Goal: Use online tool/utility: Use online tool/utility

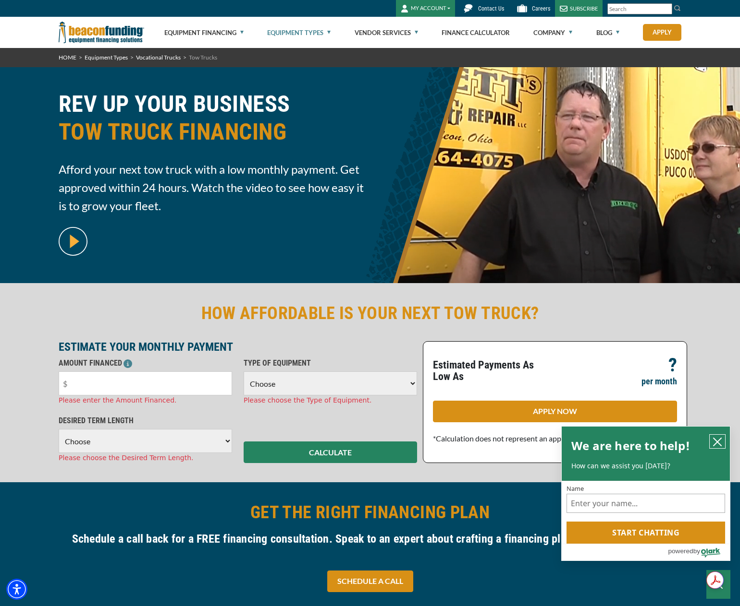
click at [718, 439] on icon "close chatbox" at bounding box center [717, 442] width 8 height 8
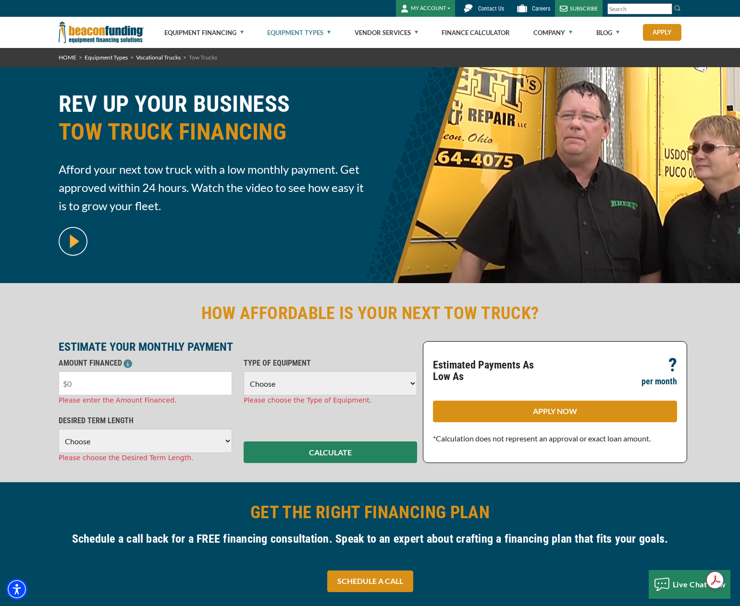
click at [116, 392] on input "text" at bounding box center [145, 384] width 173 height 24
type input "$75,000"
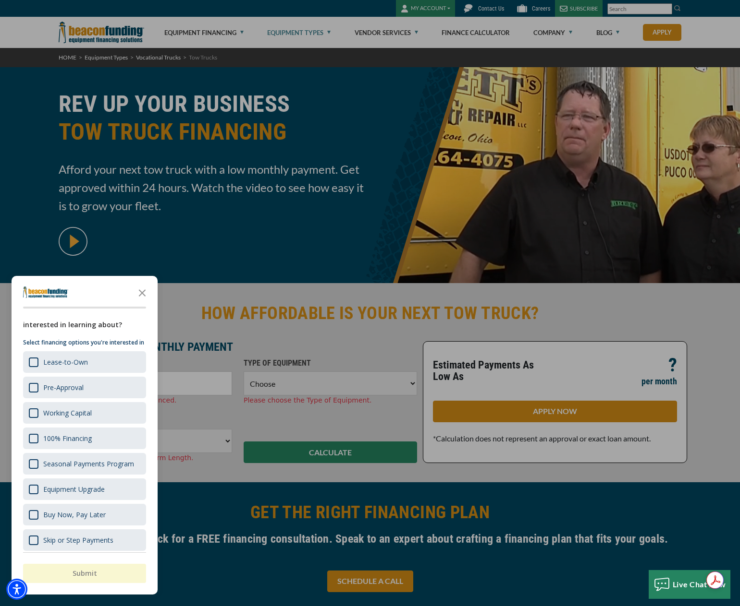
scroll to position [27, 0]
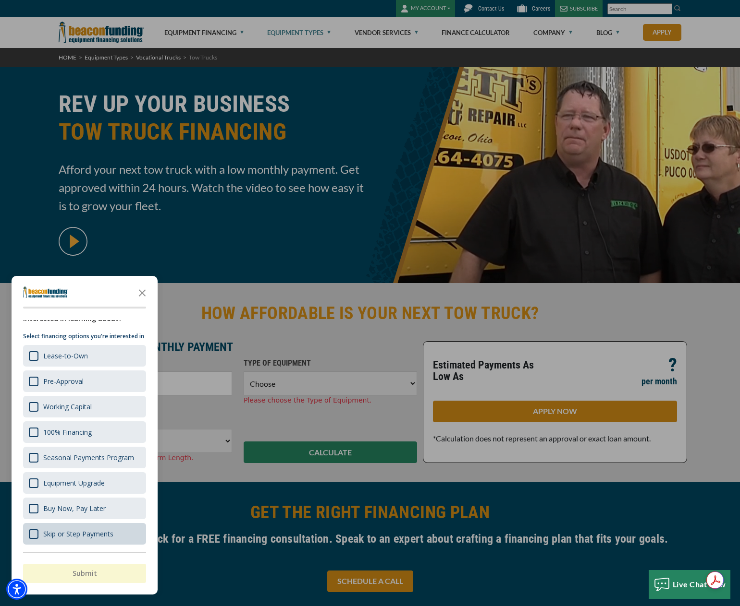
click at [111, 534] on div "Skip or Step Payments" at bounding box center [78, 534] width 70 height 9
click at [138, 291] on icon "Close the survey" at bounding box center [142, 292] width 19 height 19
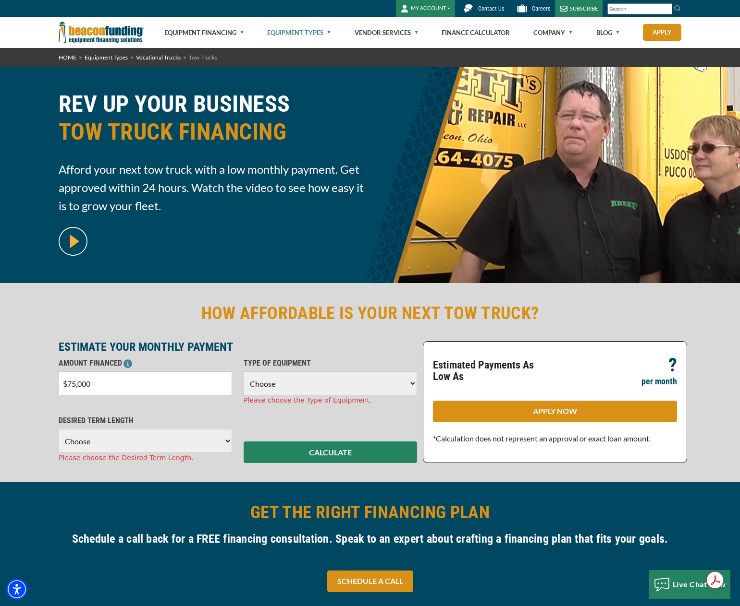
click at [175, 443] on select "Choose 36 Months 48 Months 60 Months" at bounding box center [145, 441] width 173 height 24
select select "48"
click at [59, 429] on select "Choose 36 Months 48 Months 60 Months" at bounding box center [145, 441] width 173 height 24
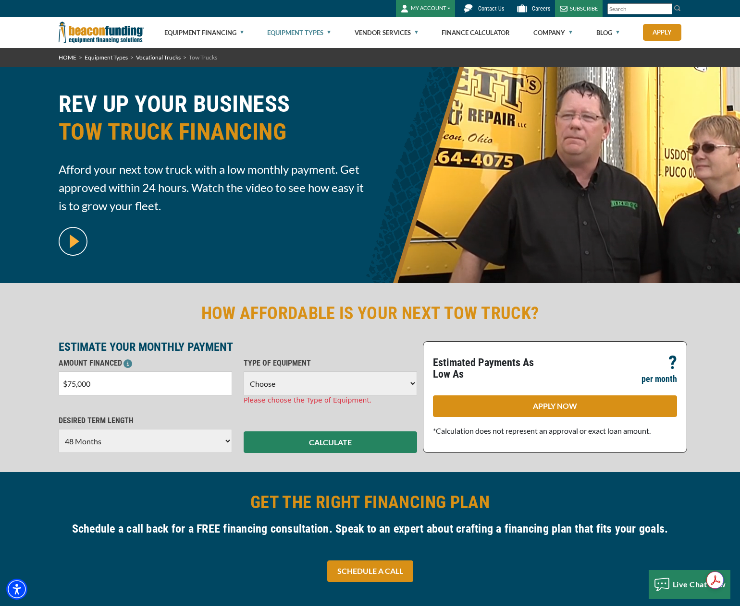
click at [320, 381] on select "Choose Backhoe Boom/Bucket Truck Chipper Commercial Mower Crane DTG/DTF Printin…" at bounding box center [329, 384] width 173 height 24
select select "5"
click at [243, 372] on select "Choose Backhoe Boom/Bucket Truck Chipper Commercial Mower Crane DTG/DTF Printin…" at bounding box center [329, 384] width 173 height 24
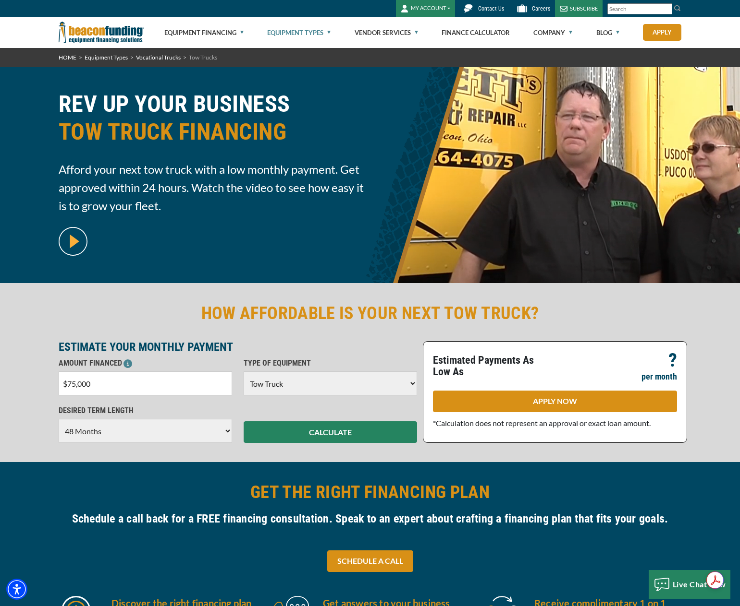
drag, startPoint x: 194, startPoint y: 428, endPoint x: 185, endPoint y: 430, distance: 9.0
click at [194, 428] on select "Choose 36 Months 48 Months 60 Months" at bounding box center [145, 431] width 173 height 24
select select "60"
click at [59, 419] on select "Choose 36 Months 48 Months 60 Months" at bounding box center [145, 431] width 173 height 24
click at [310, 433] on button "CALCULATE" at bounding box center [329, 433] width 173 height 22
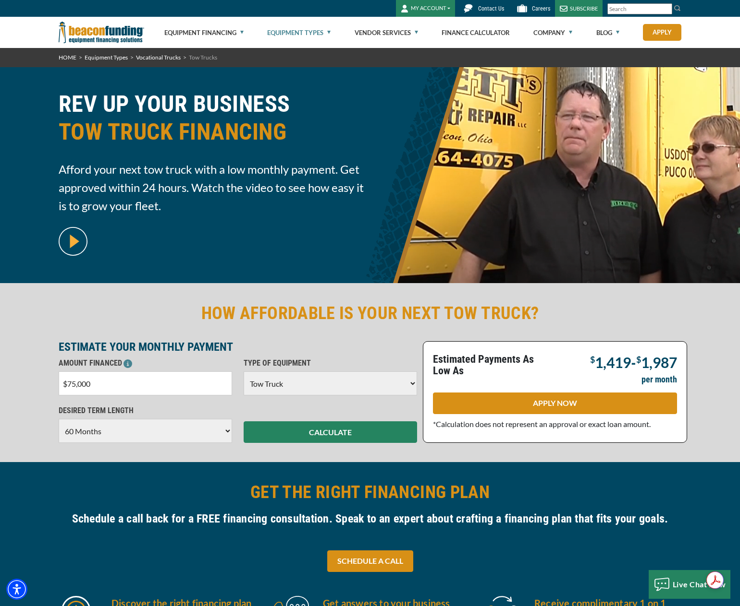
click at [157, 391] on input "$75,000" at bounding box center [145, 384] width 173 height 24
drag, startPoint x: 106, startPoint y: 384, endPoint x: 65, endPoint y: 384, distance: 40.8
click at [65, 384] on input "$75,000" at bounding box center [145, 384] width 173 height 24
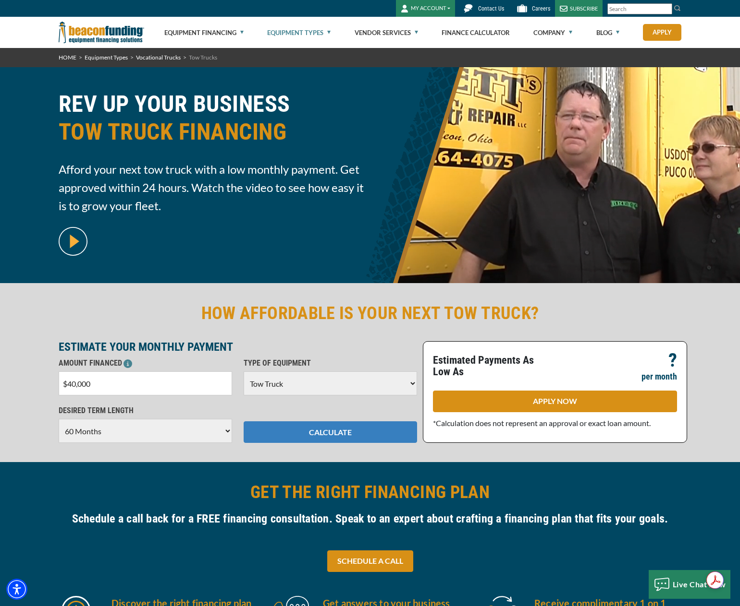
click at [340, 433] on button "CALCULATE" at bounding box center [329, 433] width 173 height 22
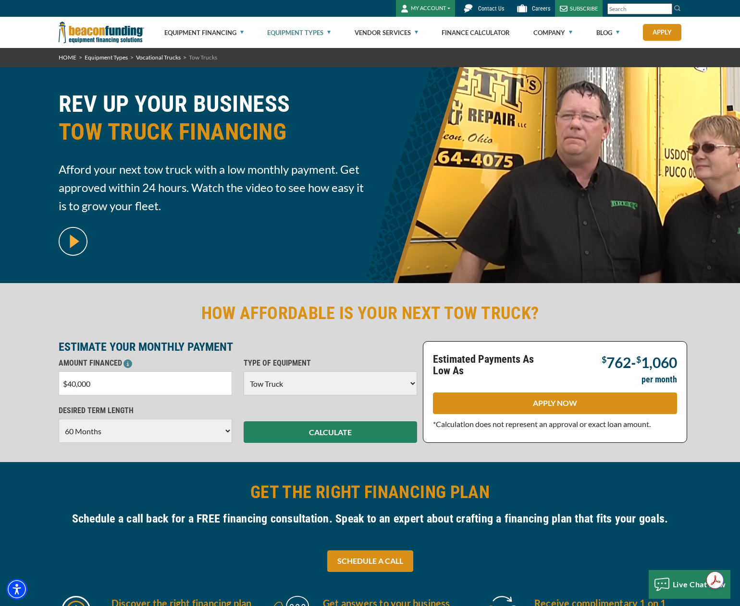
click at [107, 388] on input "$40,000" at bounding box center [145, 384] width 173 height 24
type input "$4"
type input "$50,000"
click at [297, 435] on button "CALCULATE" at bounding box center [329, 433] width 173 height 22
click at [243, 422] on button "CALCULATE" at bounding box center [329, 433] width 173 height 22
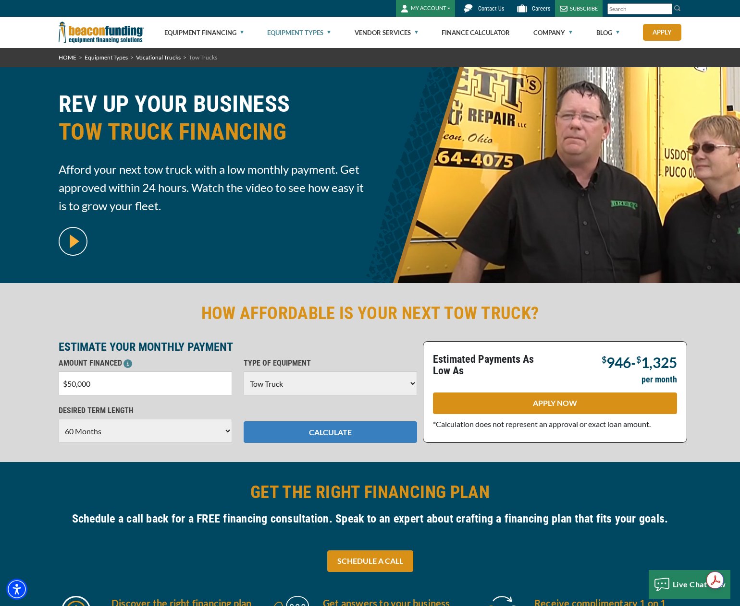
click at [302, 425] on button "CALCULATE" at bounding box center [329, 433] width 173 height 22
